Goal: Task Accomplishment & Management: Manage account settings

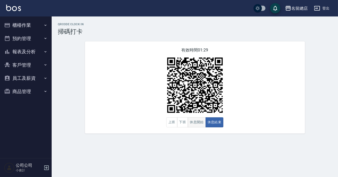
click at [201, 121] on button "休息開始" at bounding box center [197, 123] width 18 height 10
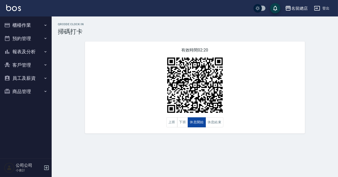
click at [201, 121] on button "休息開始" at bounding box center [197, 123] width 18 height 10
click at [215, 126] on button "休息結束" at bounding box center [214, 123] width 18 height 10
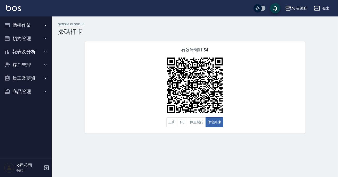
drag, startPoint x: 279, startPoint y: 103, endPoint x: 227, endPoint y: 131, distance: 59.7
click at [227, 131] on div "QRcode Clock In 掃碼打卡 有效時間 01:54 上班 下班 休息開始 休息結束" at bounding box center [195, 78] width 286 height 111
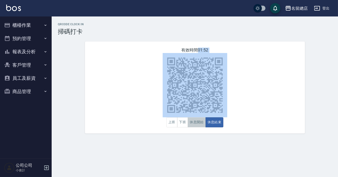
click at [191, 121] on button "休息開始" at bounding box center [197, 123] width 18 height 10
click at [192, 124] on button "休息開始" at bounding box center [197, 123] width 18 height 10
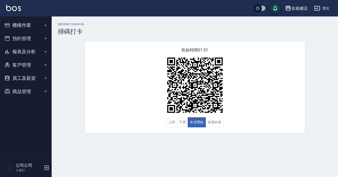
click at [191, 141] on div "QRcode Clock In 掃碼打卡 有效時間 01:51 上班 下班 休息開始 休息結束" at bounding box center [169, 88] width 338 height 177
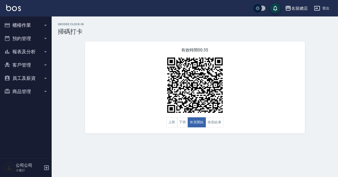
click at [31, 48] on button "報表及分析" at bounding box center [25, 51] width 47 height 13
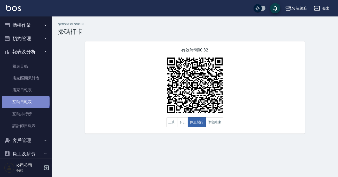
click at [25, 102] on link "互助日報表" at bounding box center [25, 102] width 47 height 12
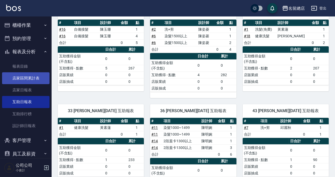
scroll to position [21, 0]
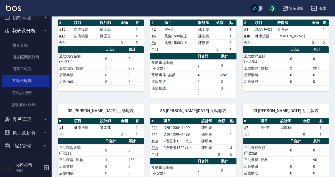
click at [39, 35] on button "報表及分析" at bounding box center [25, 30] width 47 height 13
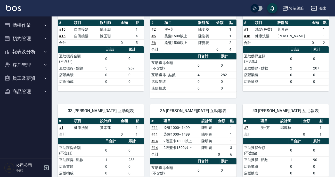
scroll to position [47, 0]
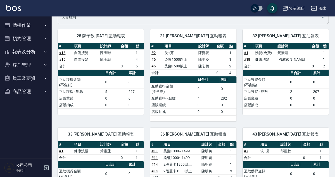
click at [36, 23] on button "櫃檯作業" at bounding box center [25, 25] width 47 height 13
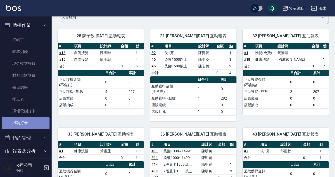
click at [28, 120] on link "掃碼打卡" at bounding box center [25, 123] width 47 height 12
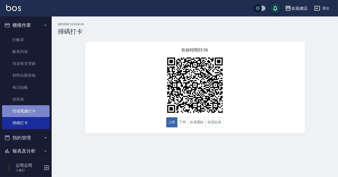
click at [31, 113] on link "現場電腦打卡" at bounding box center [25, 111] width 47 height 12
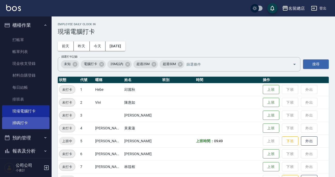
click at [27, 122] on link "掃碼打卡" at bounding box center [25, 123] width 47 height 12
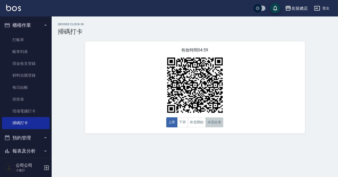
click at [219, 121] on button "休息結束" at bounding box center [214, 123] width 18 height 10
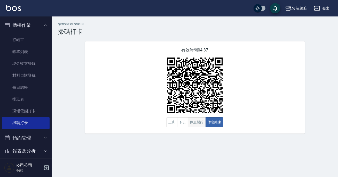
drag, startPoint x: 278, startPoint y: 141, endPoint x: 204, endPoint y: 124, distance: 76.2
click at [204, 124] on button "休息開始" at bounding box center [197, 123] width 18 height 10
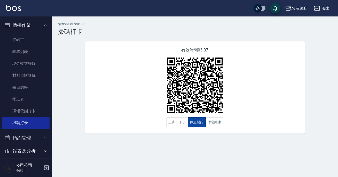
click at [204, 124] on button "休息開始" at bounding box center [197, 123] width 18 height 10
click at [211, 125] on button "休息結束" at bounding box center [214, 123] width 18 height 10
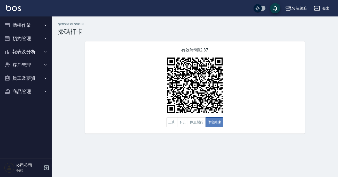
click at [216, 123] on button "休息結束" at bounding box center [214, 123] width 18 height 10
click at [29, 53] on button "報表及分析" at bounding box center [25, 51] width 47 height 13
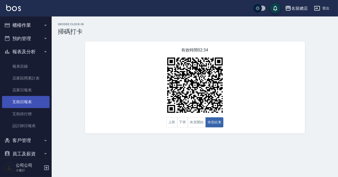
click at [31, 105] on link "互助日報表" at bounding box center [25, 102] width 47 height 12
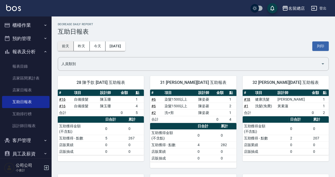
click at [67, 46] on button "前天" at bounding box center [66, 47] width 16 height 10
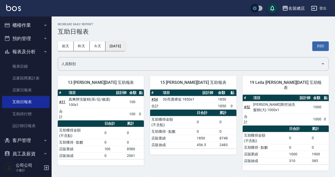
click at [125, 43] on button "2025/08/23" at bounding box center [115, 47] width 20 height 10
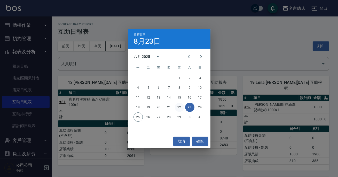
click at [179, 108] on button "22" at bounding box center [179, 107] width 9 height 9
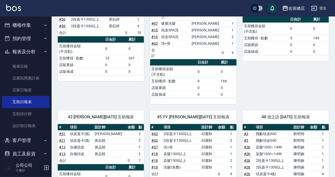
scroll to position [656, 0]
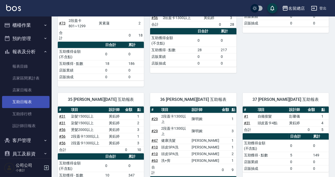
click at [40, 101] on link "互助日報表" at bounding box center [25, 102] width 47 height 12
click at [35, 101] on link "互助日報表" at bounding box center [25, 102] width 47 height 12
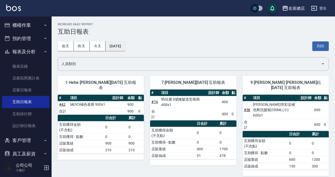
click at [125, 49] on button "2025/08/22" at bounding box center [115, 47] width 20 height 10
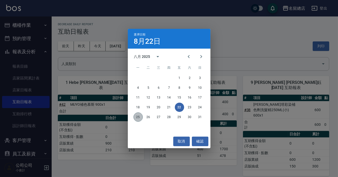
click at [139, 115] on button "25" at bounding box center [137, 117] width 9 height 9
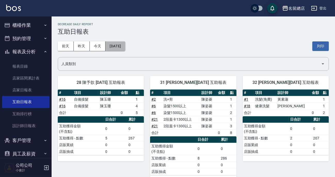
click at [125, 43] on button "[DATE]" at bounding box center [115, 47] width 20 height 10
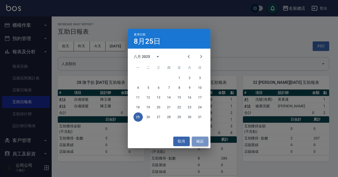
click at [198, 142] on button "確認" at bounding box center [200, 142] width 17 height 10
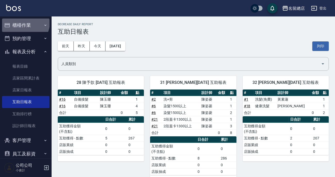
click at [25, 23] on button "櫃檯作業" at bounding box center [25, 25] width 47 height 13
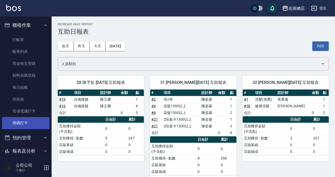
click at [22, 127] on link "掃碼打卡" at bounding box center [25, 123] width 47 height 12
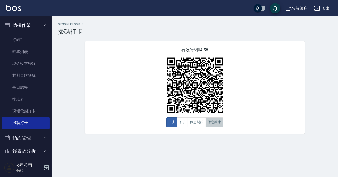
click at [210, 125] on button "休息結束" at bounding box center [214, 123] width 18 height 10
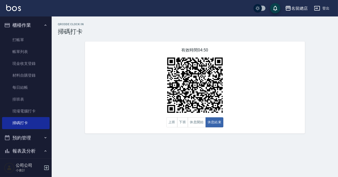
click at [210, 130] on div "有效時間 04:50 上班 下班 休息開始 休息結束" at bounding box center [195, 88] width 220 height 92
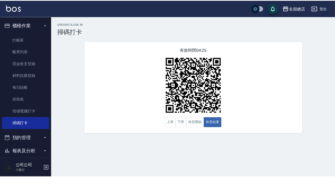
scroll to position [94, 0]
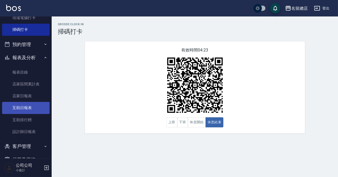
click at [40, 104] on link "互助日報表" at bounding box center [25, 108] width 47 height 12
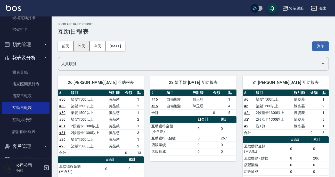
click at [80, 44] on button "昨天" at bounding box center [82, 47] width 16 height 10
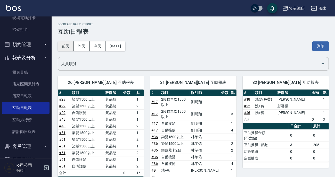
click at [67, 45] on button "前天" at bounding box center [66, 47] width 16 height 10
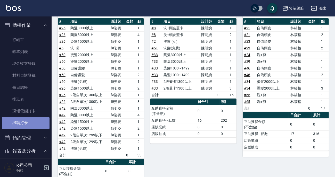
click at [26, 125] on link "掃碼打卡" at bounding box center [25, 123] width 47 height 12
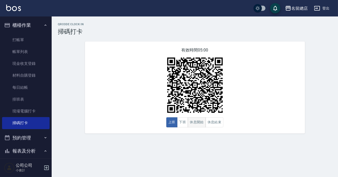
click at [195, 126] on button "休息開始" at bounding box center [197, 123] width 18 height 10
